Goal: Information Seeking & Learning: Learn about a topic

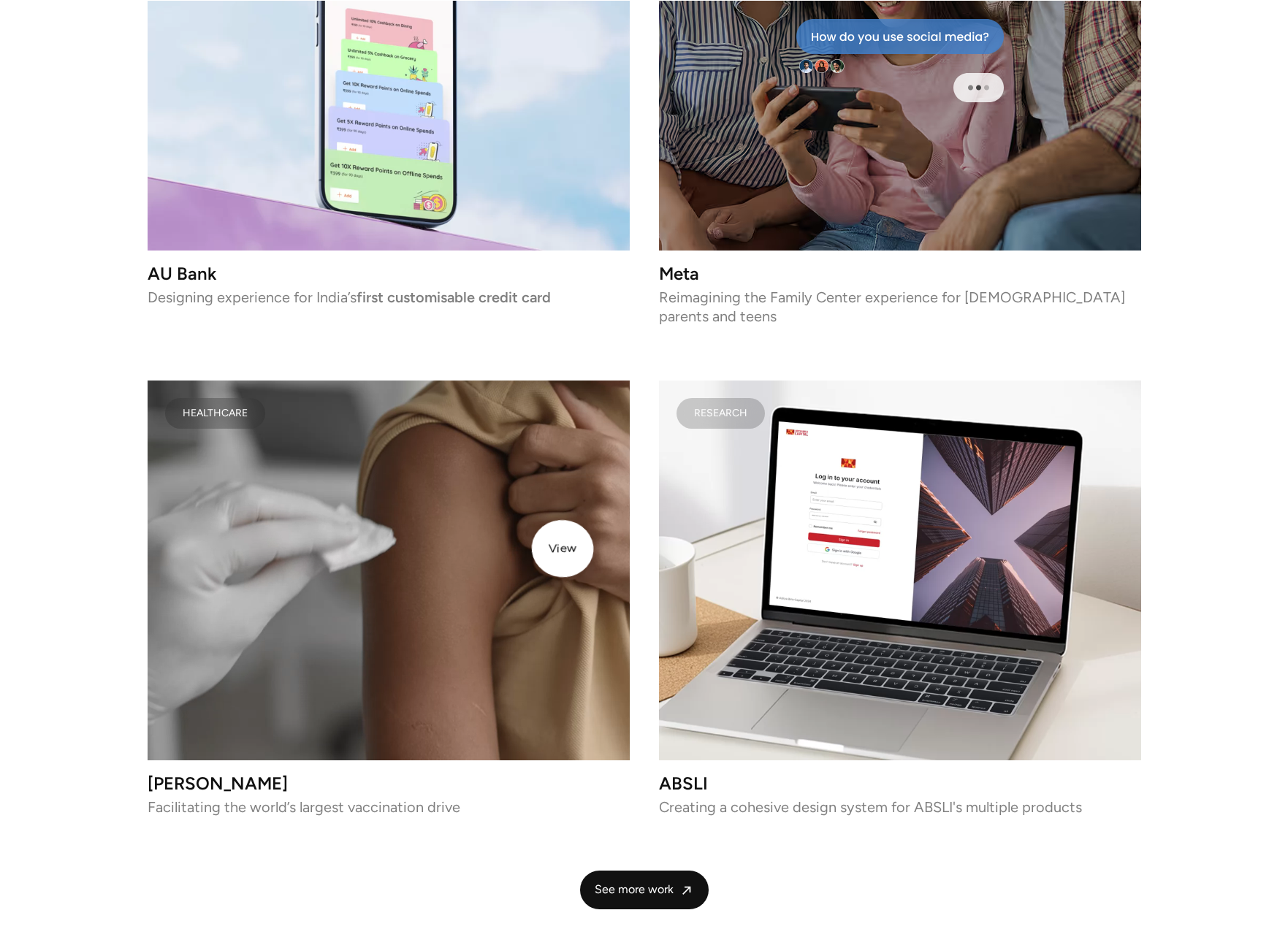
scroll to position [3314, 0]
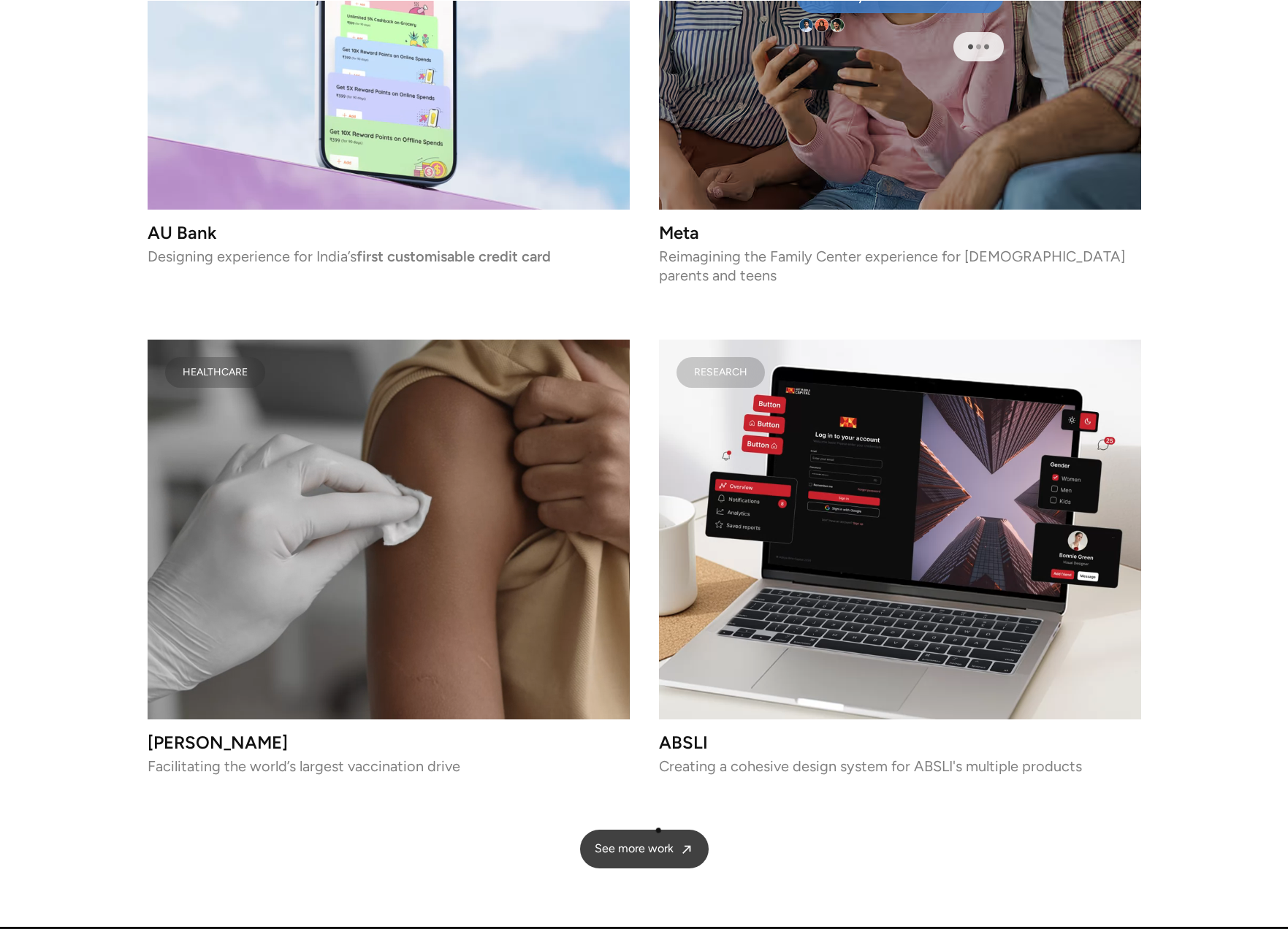
click at [657, 829] on link "See more work" at bounding box center [644, 849] width 128 height 39
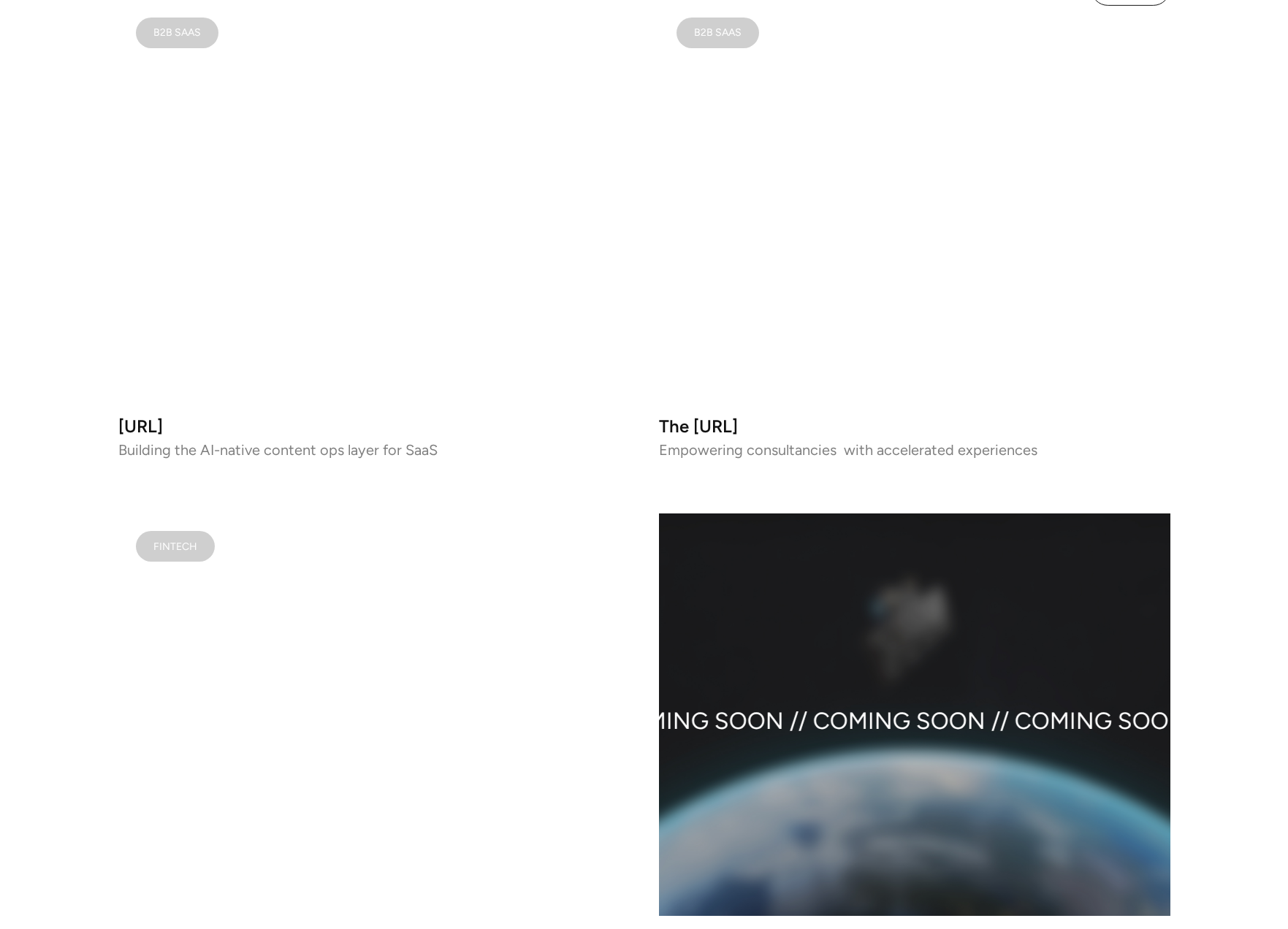
scroll to position [1607, 0]
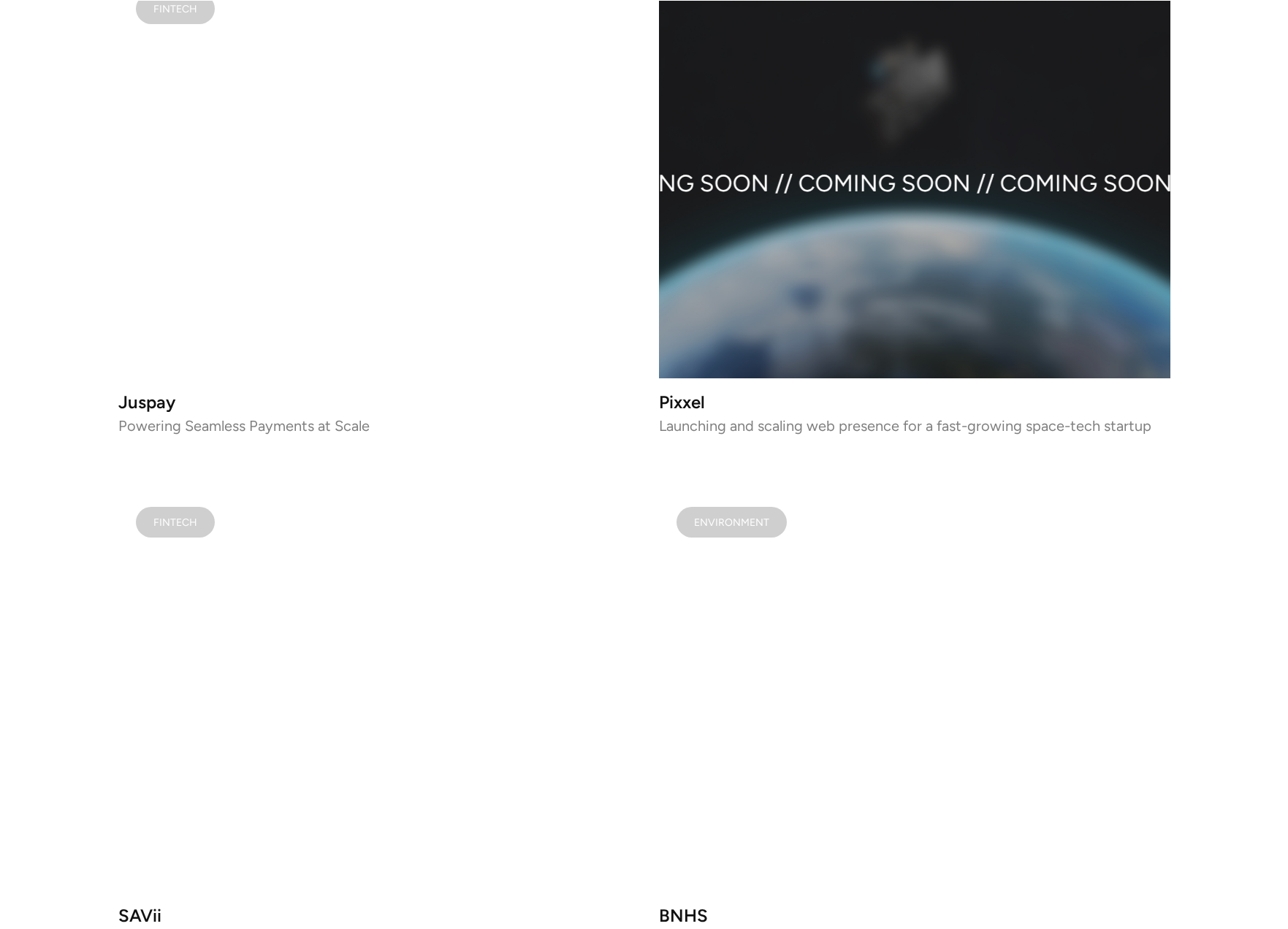
click at [364, 235] on video at bounding box center [373, 178] width 511 height 403
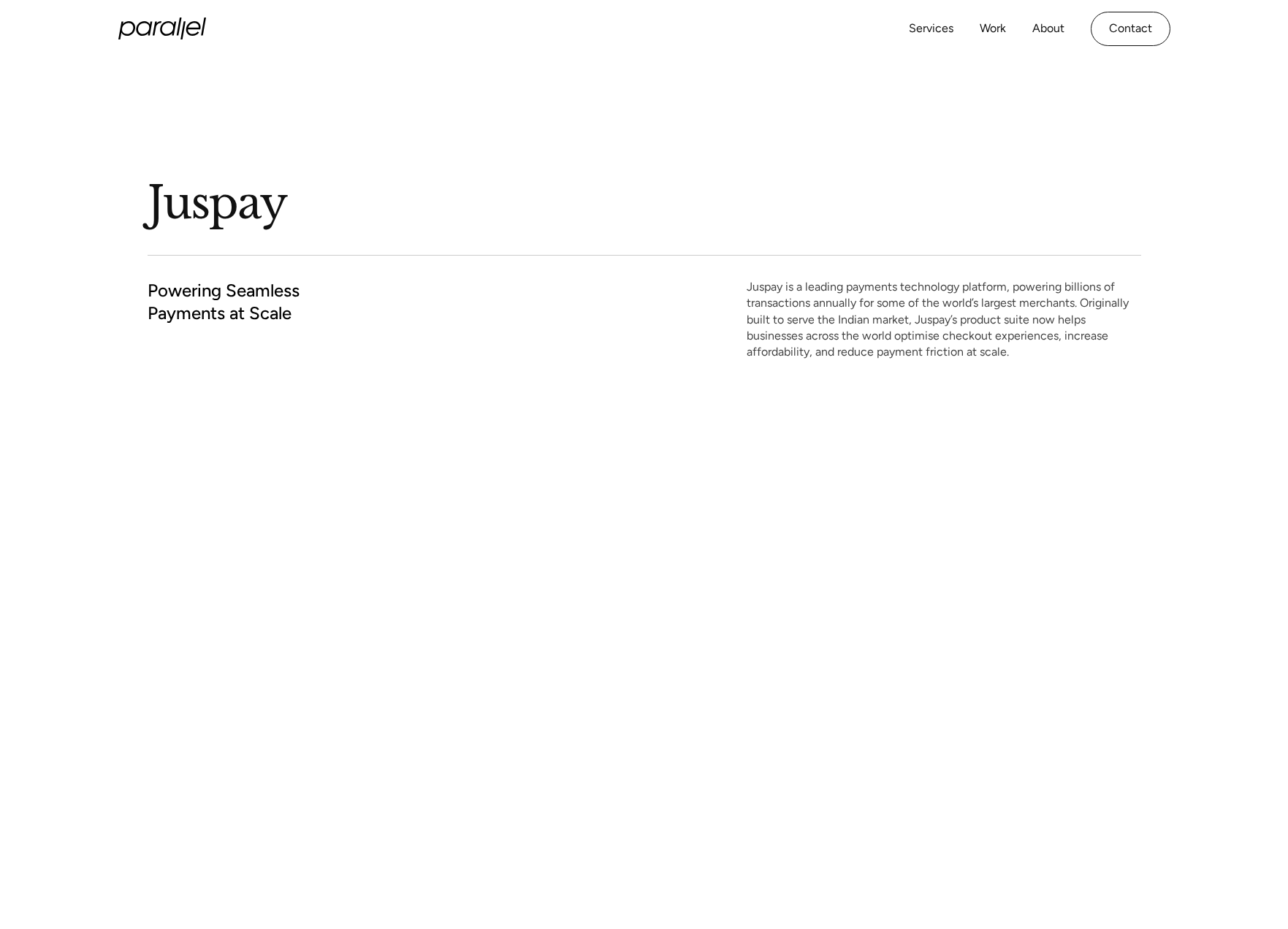
click at [149, 142] on div "Juspay Powering Seamless Payments at Scale Juspay is a leading payments technol…" at bounding box center [644, 238] width 994 height 362
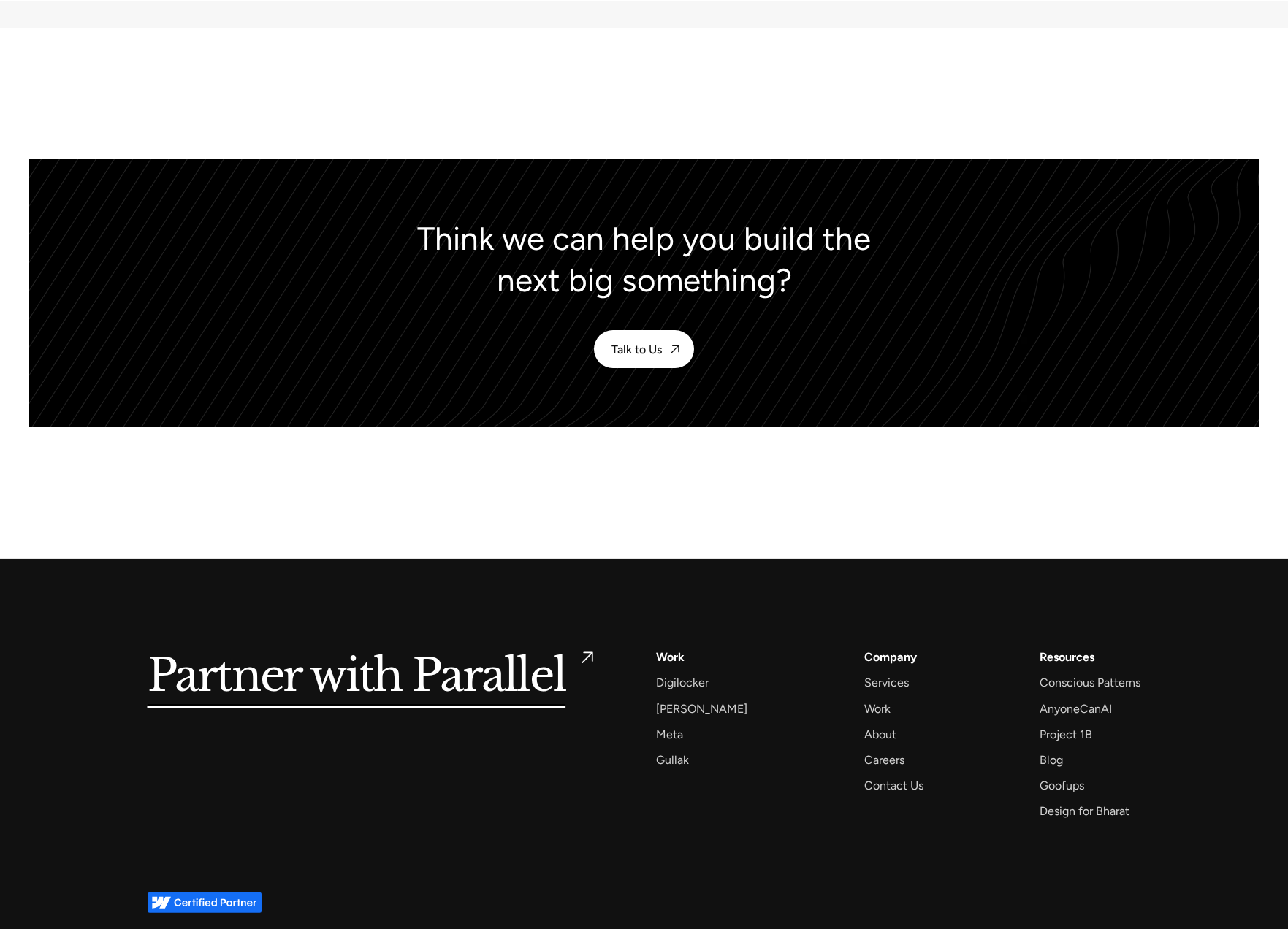
scroll to position [6266, 0]
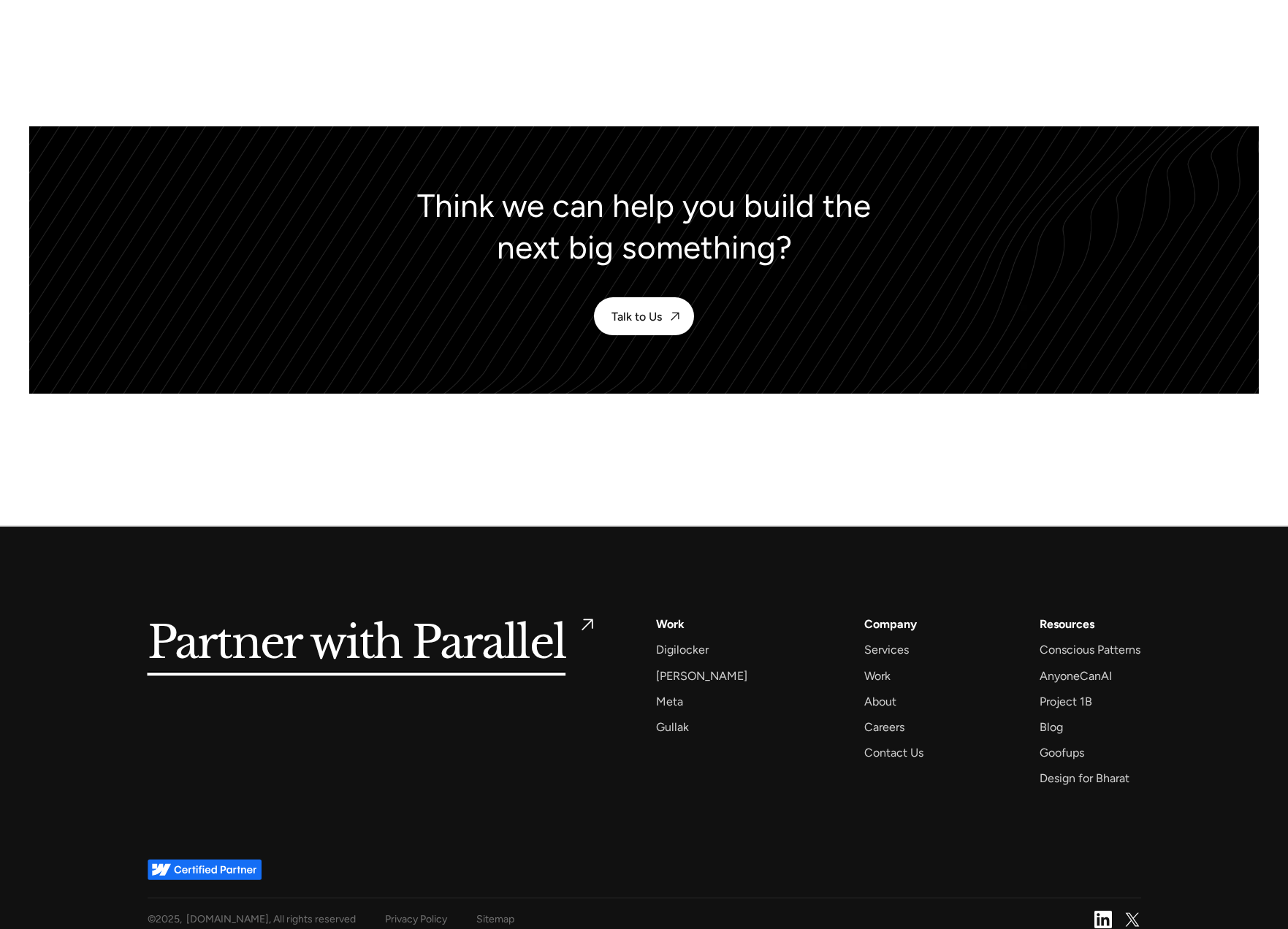
drag, startPoint x: 356, startPoint y: 394, endPoint x: 414, endPoint y: 426, distance: 66.2
click at [356, 394] on div at bounding box center [644, 459] width 1288 height 132
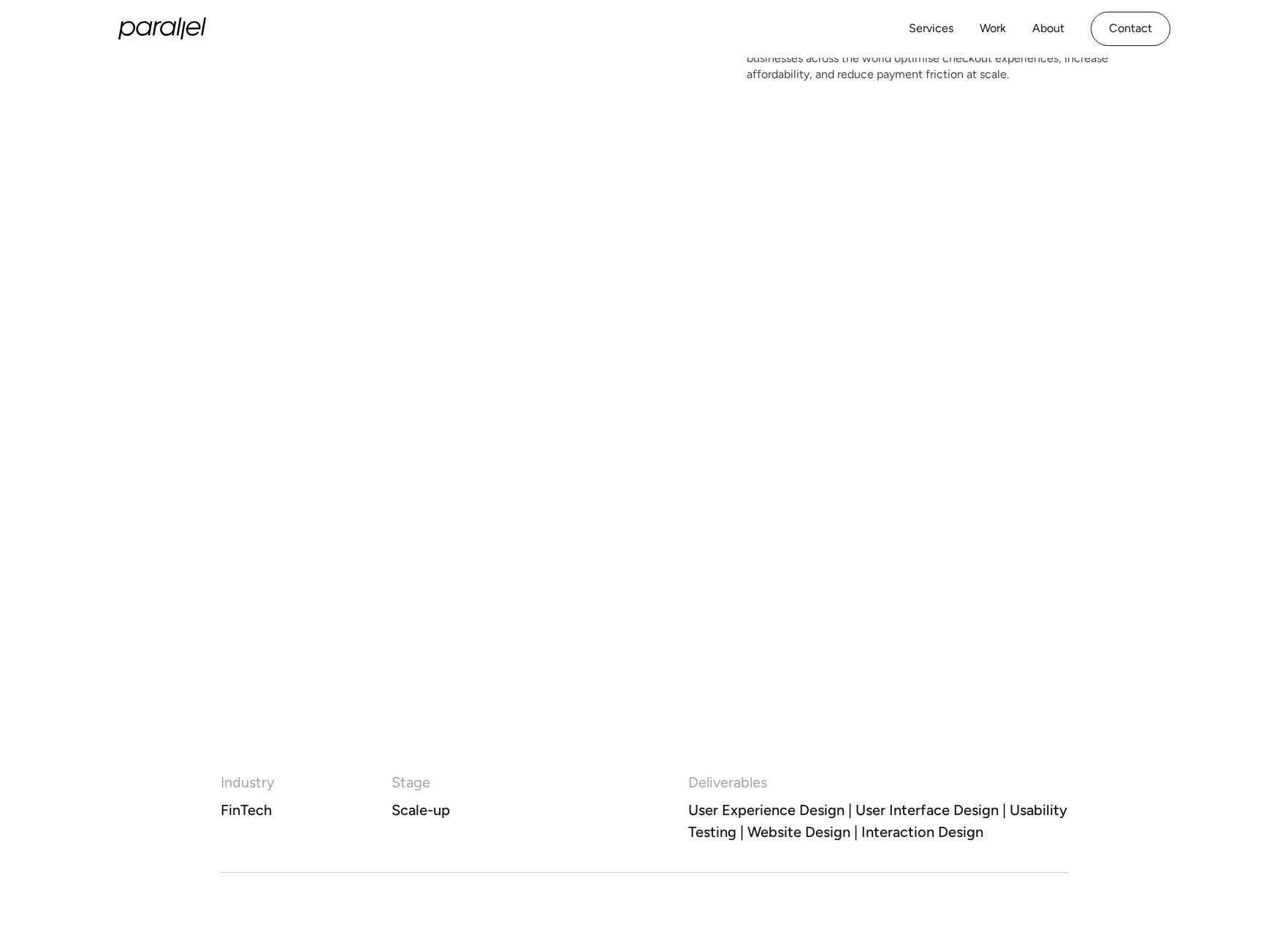
scroll to position [0, 0]
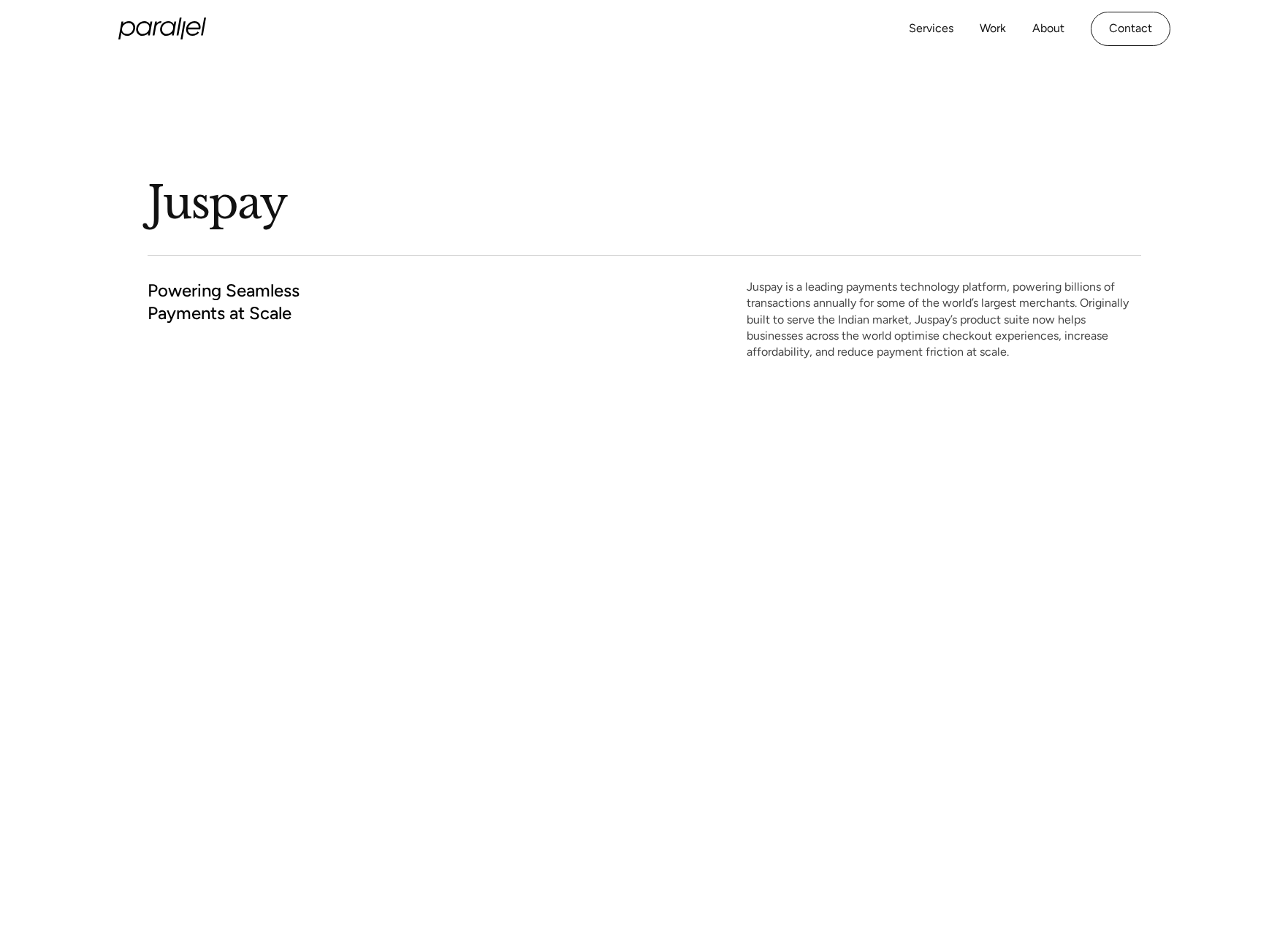
drag, startPoint x: 975, startPoint y: 36, endPoint x: 1008, endPoint y: 29, distance: 33.7
click at [979, 35] on div "Services Work About Careers Contact" at bounding box center [1039, 29] width 261 height 34
click at [1008, 29] on div "Services Work About Careers Contact" at bounding box center [1039, 29] width 261 height 34
click at [994, 28] on link "Work" at bounding box center [992, 28] width 26 height 21
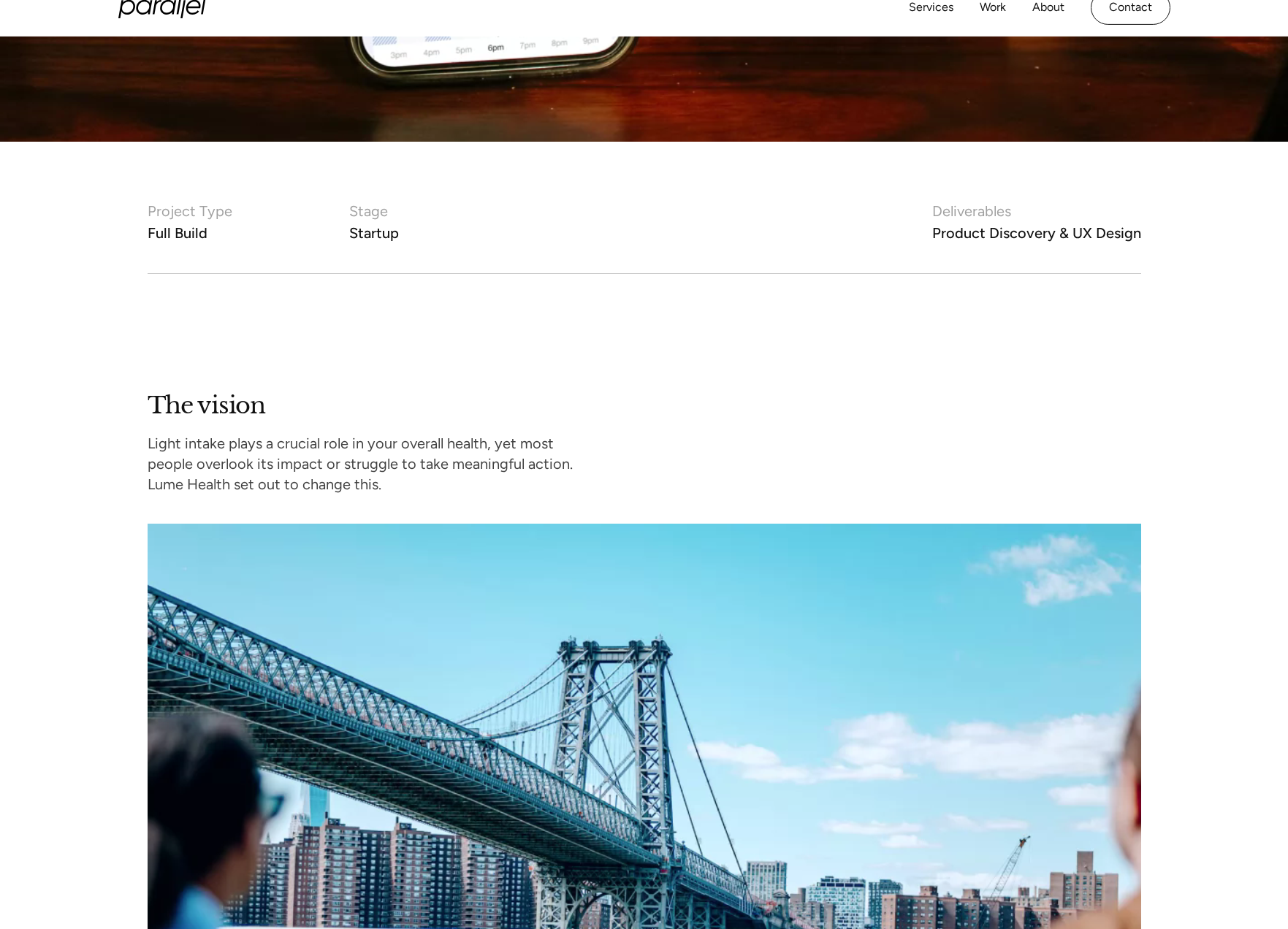
scroll to position [947, 0]
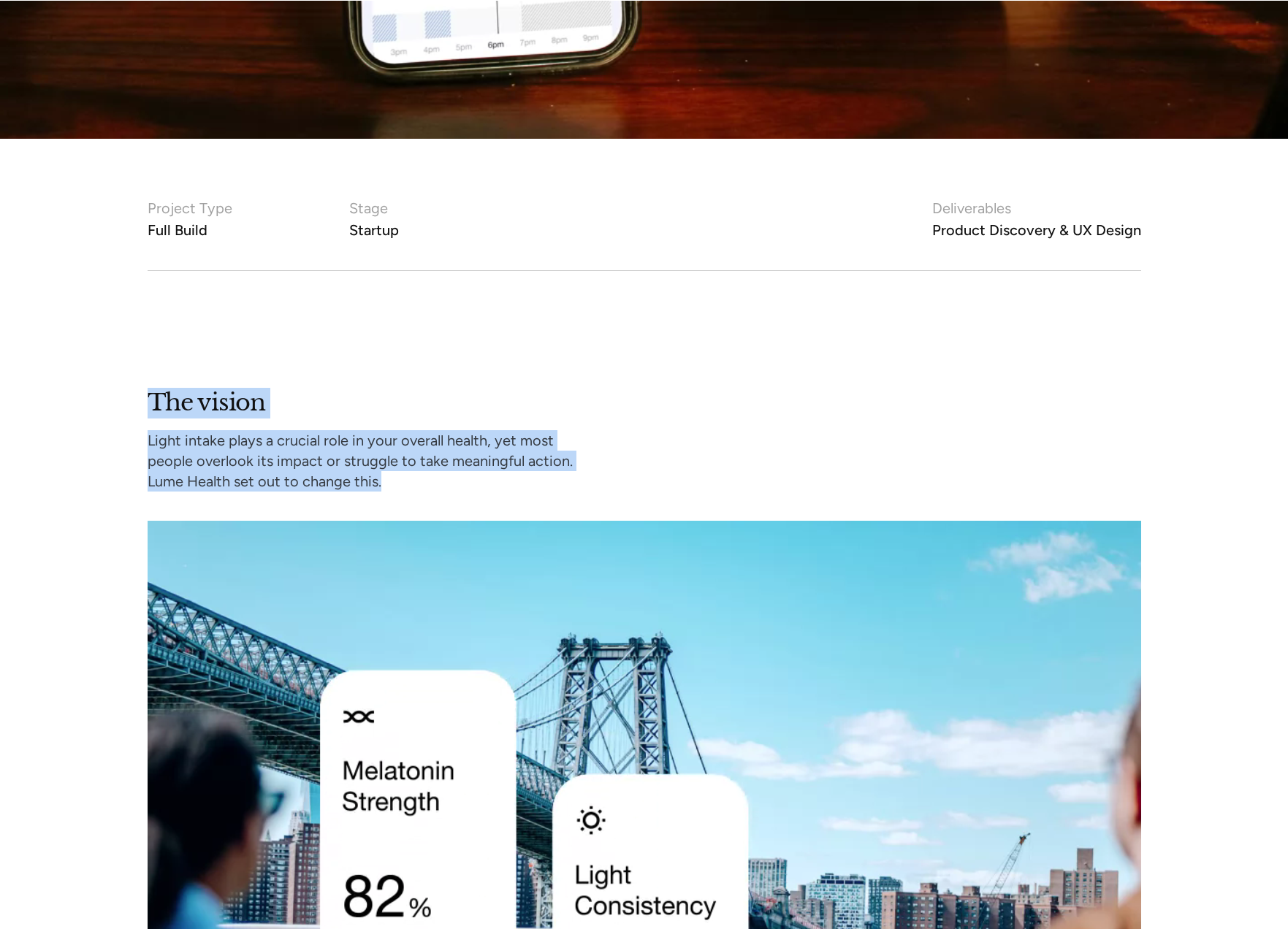
drag, startPoint x: 140, startPoint y: 398, endPoint x: 422, endPoint y: 499, distance: 299.5
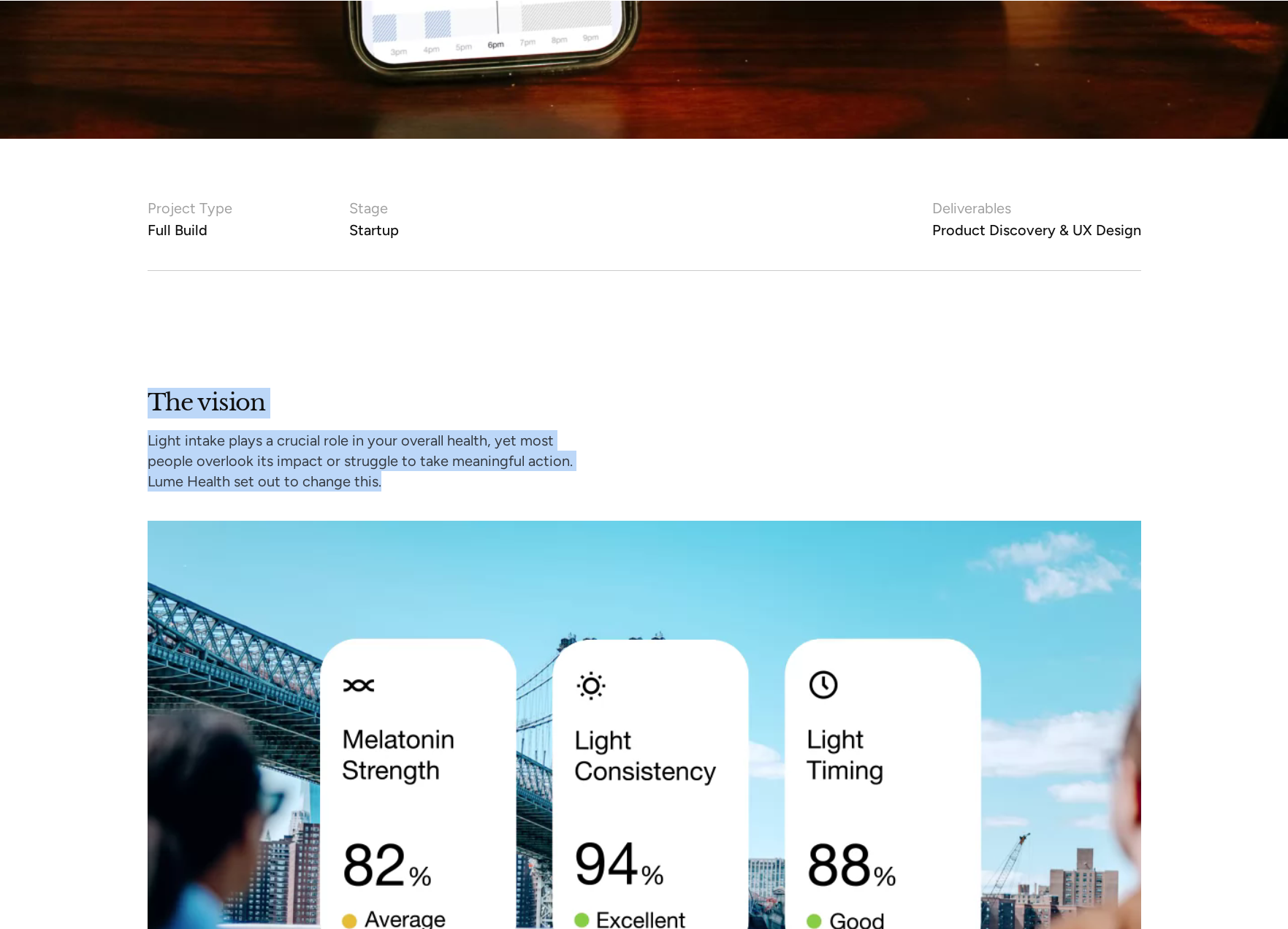
click at [417, 499] on div "The vision Light intake plays a crucial role in your overall health, yet most p…" at bounding box center [644, 733] width 1288 height 692
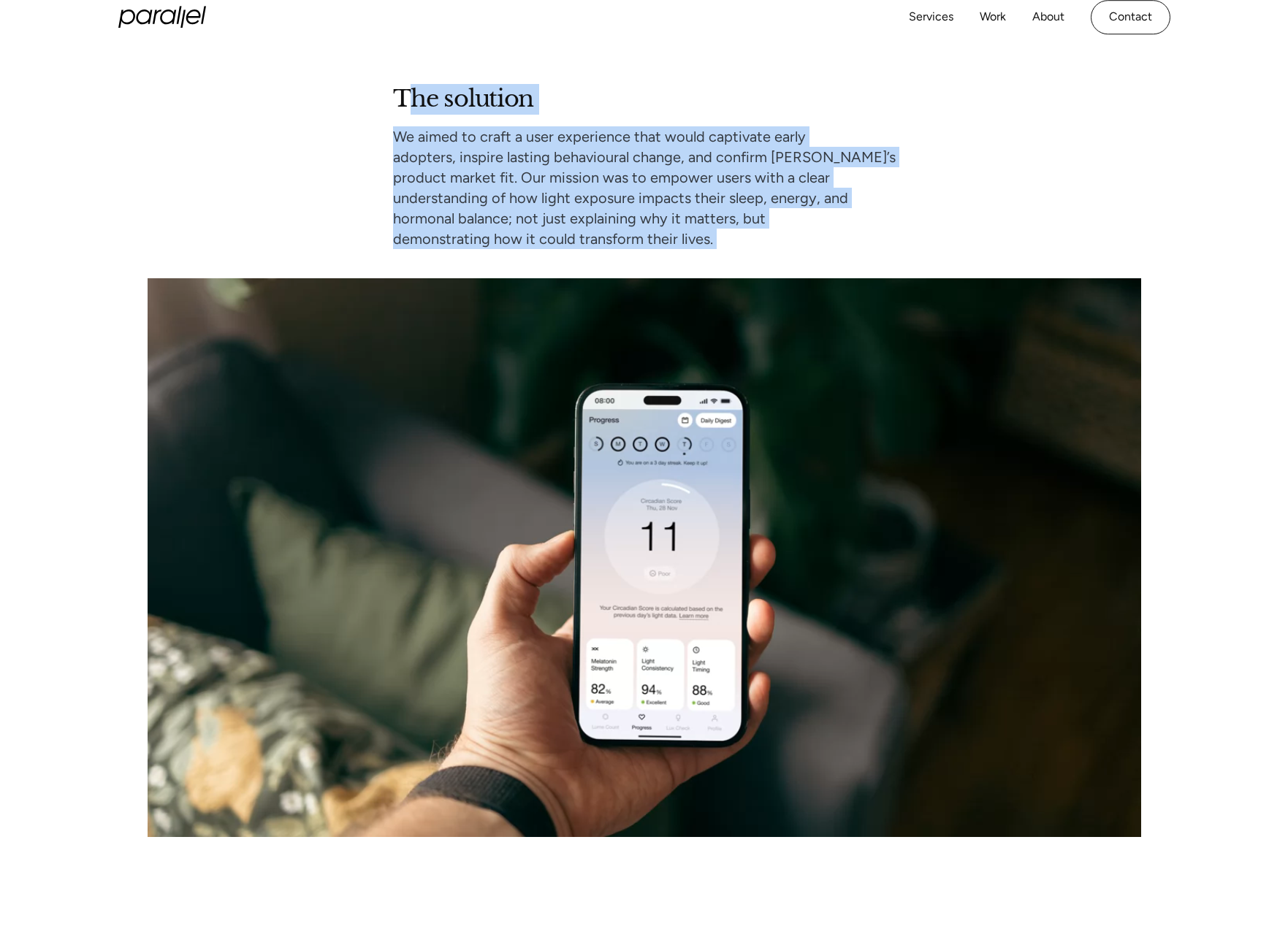
drag, startPoint x: 428, startPoint y: 110, endPoint x: 799, endPoint y: 322, distance: 427.3
click at [796, 332] on div "The solution We aimed to craft a user experience that would captivate early ado…" at bounding box center [644, 460] width 994 height 753
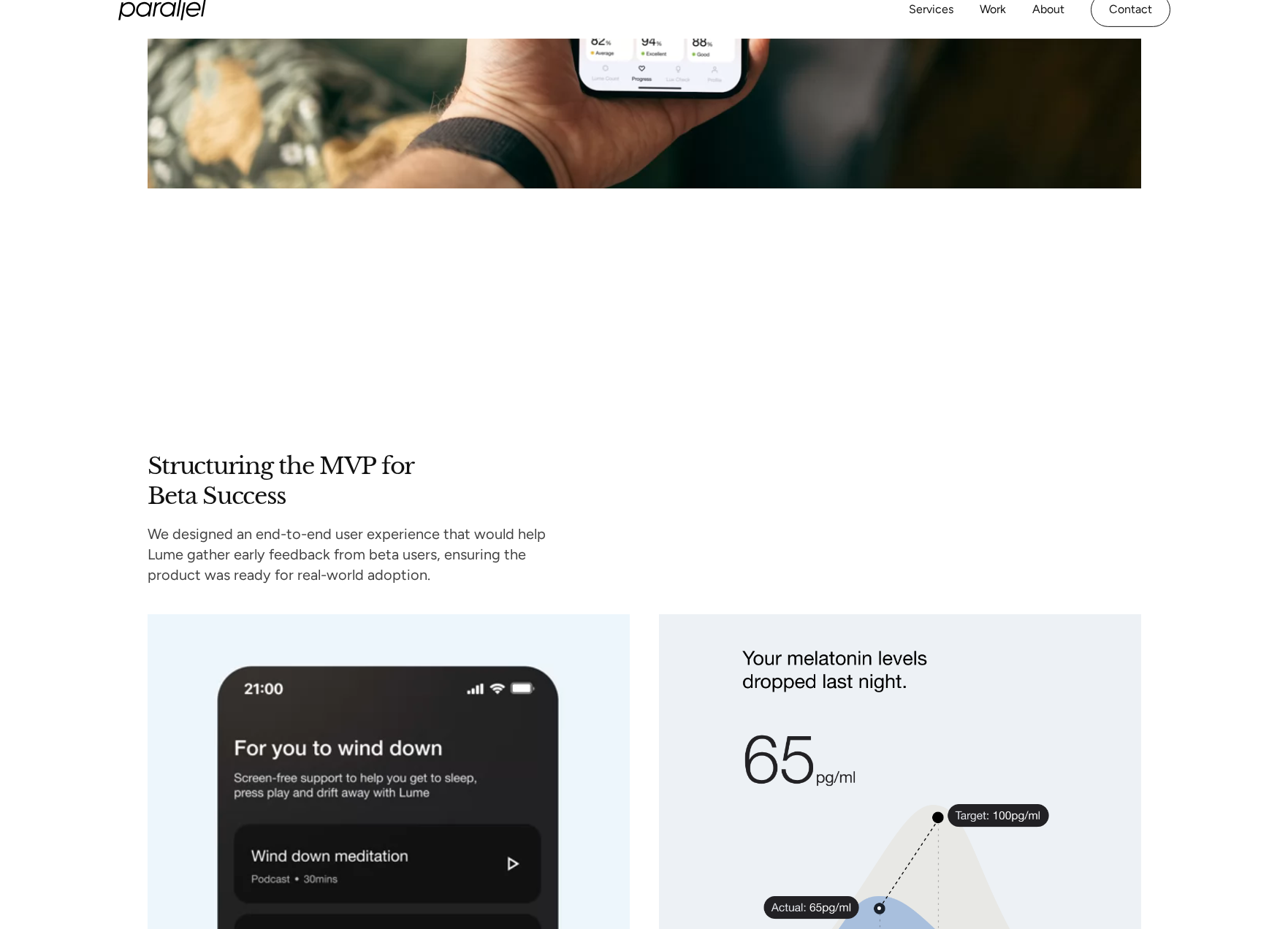
scroll to position [4041, 0]
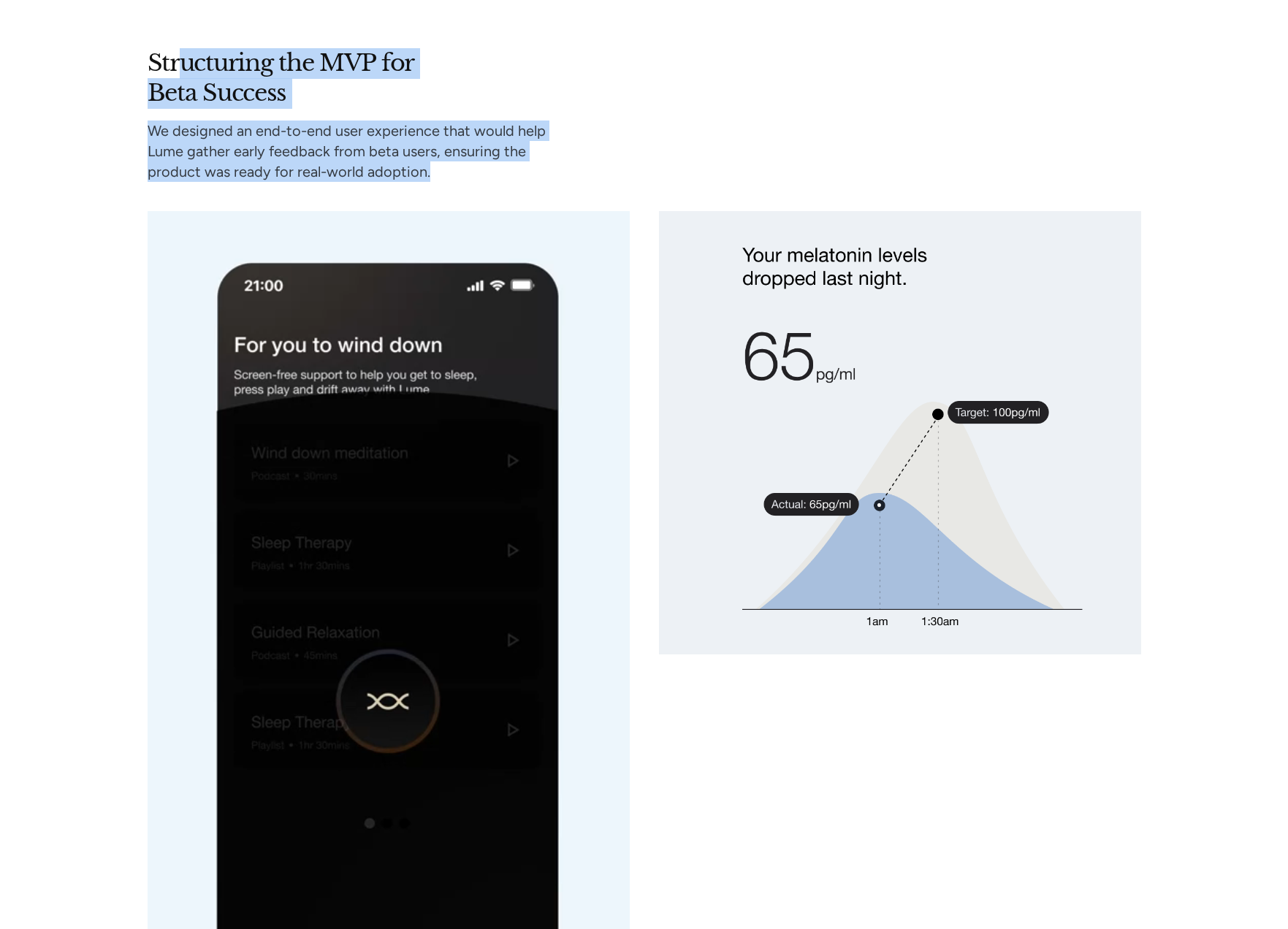
drag, startPoint x: 241, startPoint y: 84, endPoint x: 542, endPoint y: 199, distance: 322.2
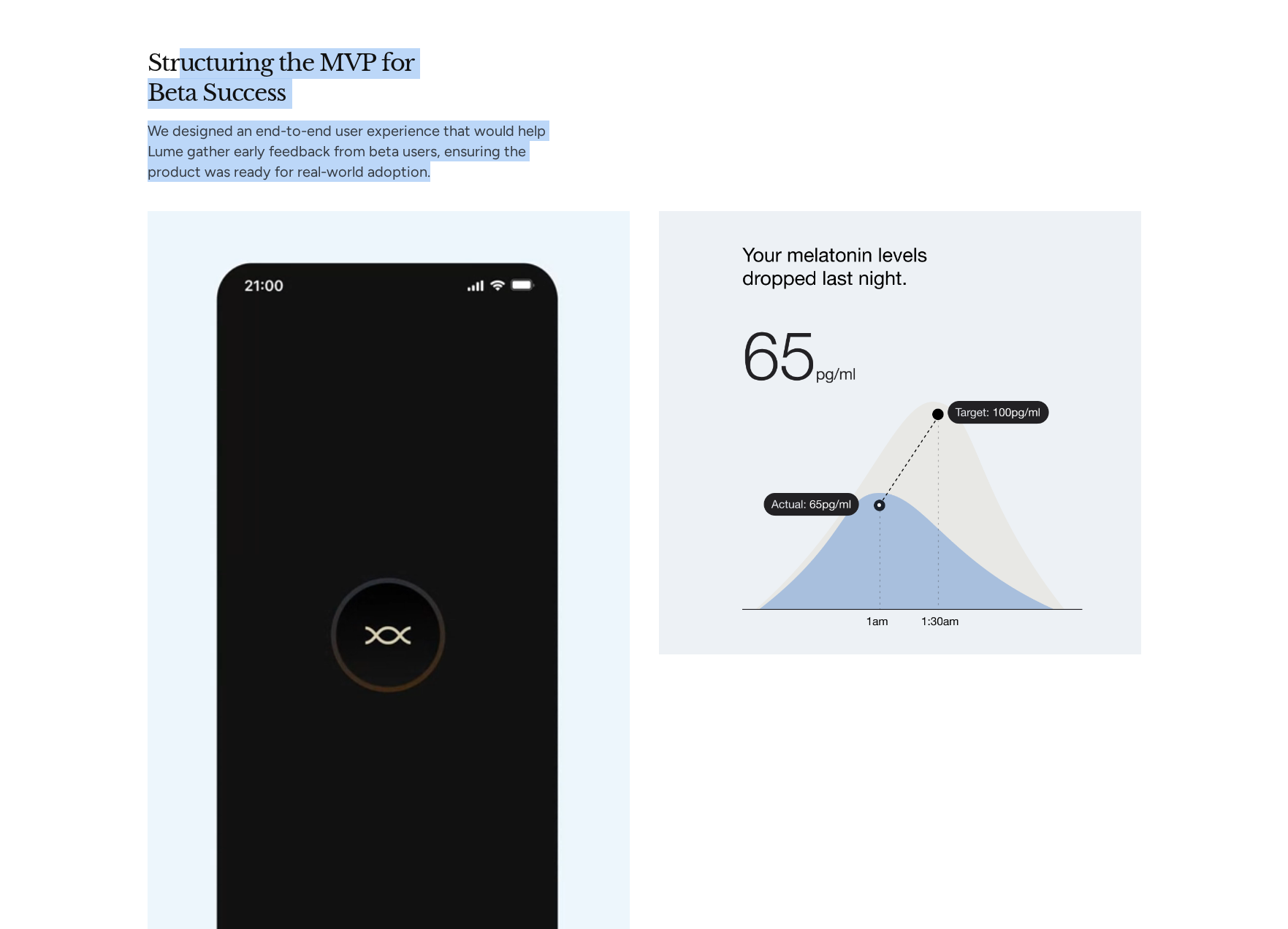
click at [542, 199] on div "Structuring the MVP for Beta Success We designed an end-to-end user experience …" at bounding box center [644, 512] width 994 height 928
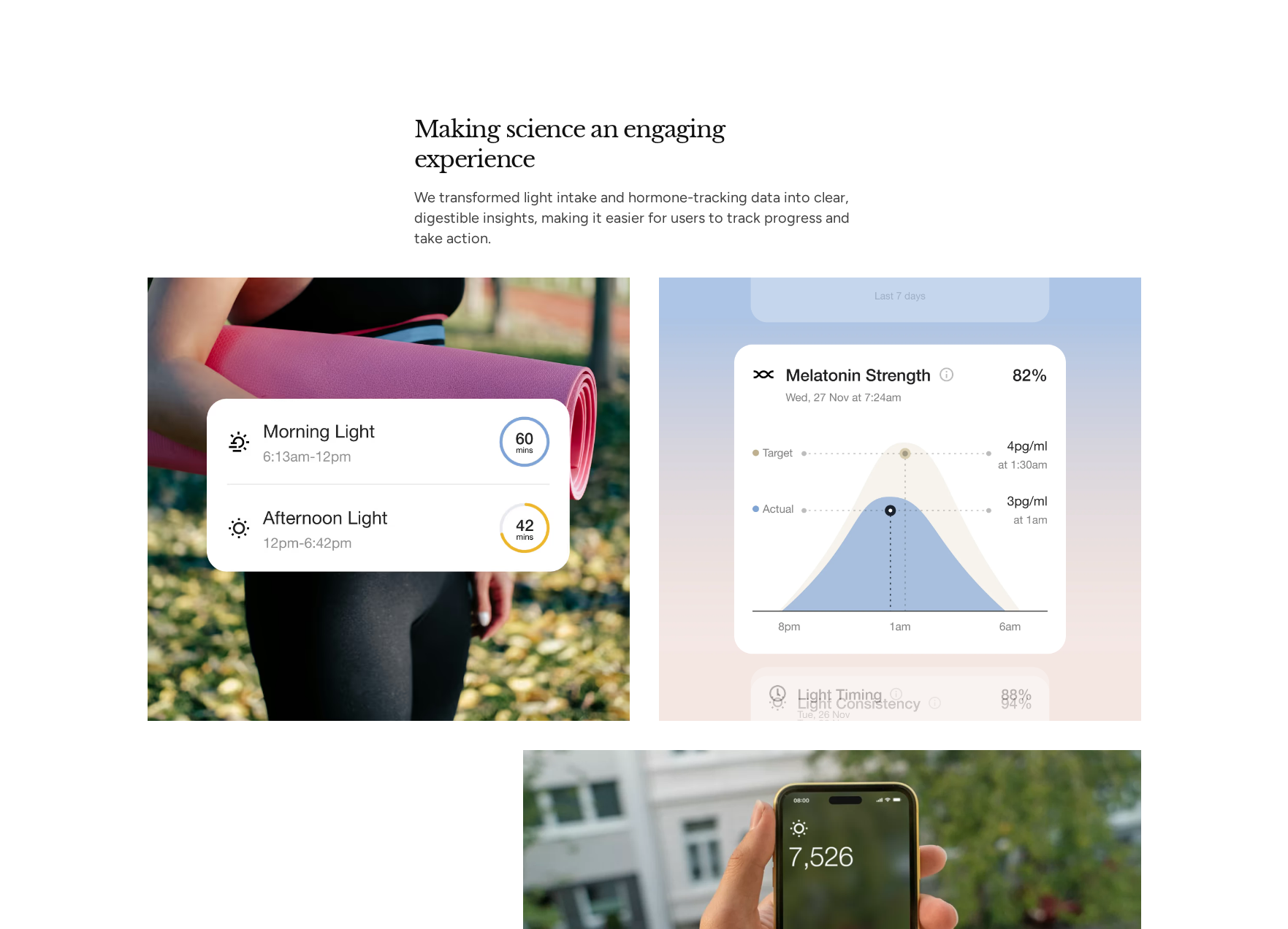
scroll to position [5472, 0]
